Goal: Task Accomplishment & Management: Manage account settings

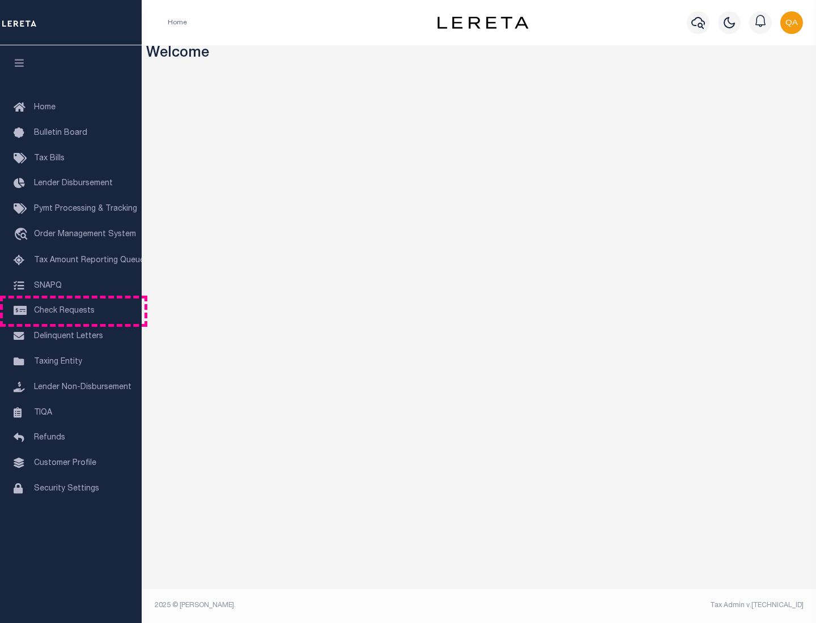
click at [71, 311] on span "Check Requests" at bounding box center [64, 311] width 61 height 8
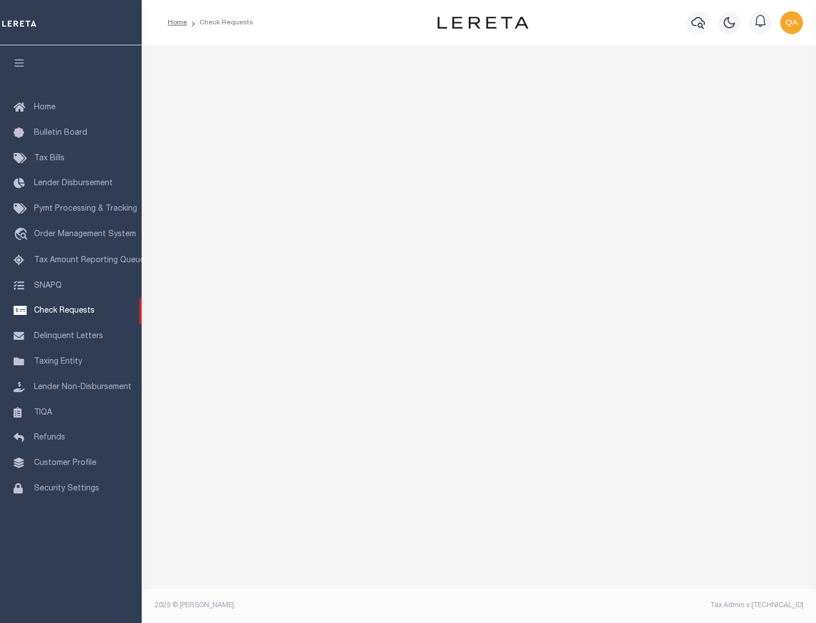
select select "50"
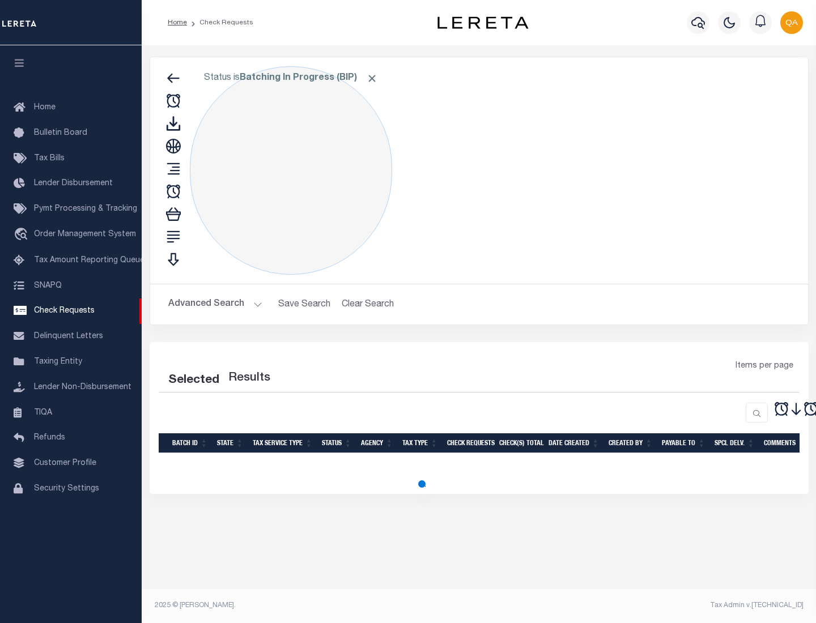
select select "50"
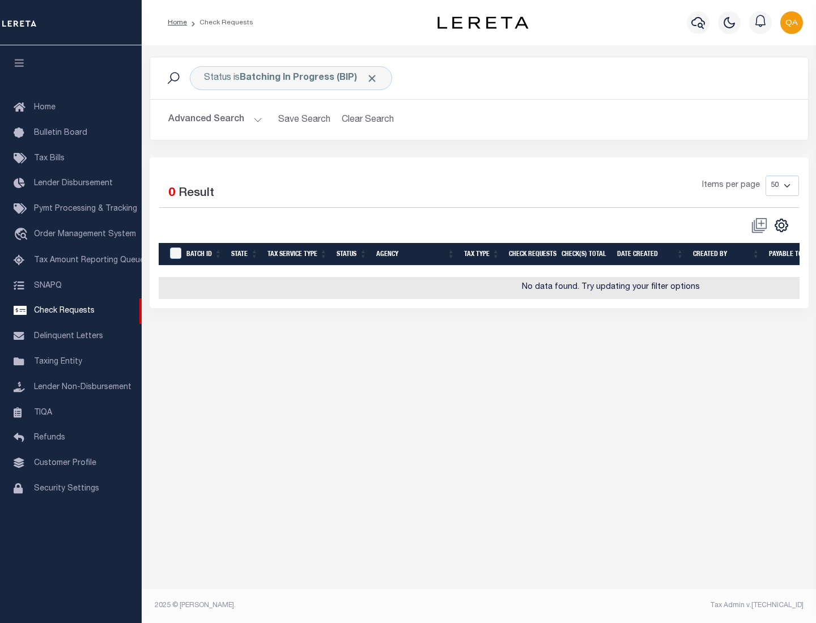
click at [372, 78] on span "Click to Remove" at bounding box center [372, 79] width 12 height 12
